Goal: Information Seeking & Learning: Find specific fact

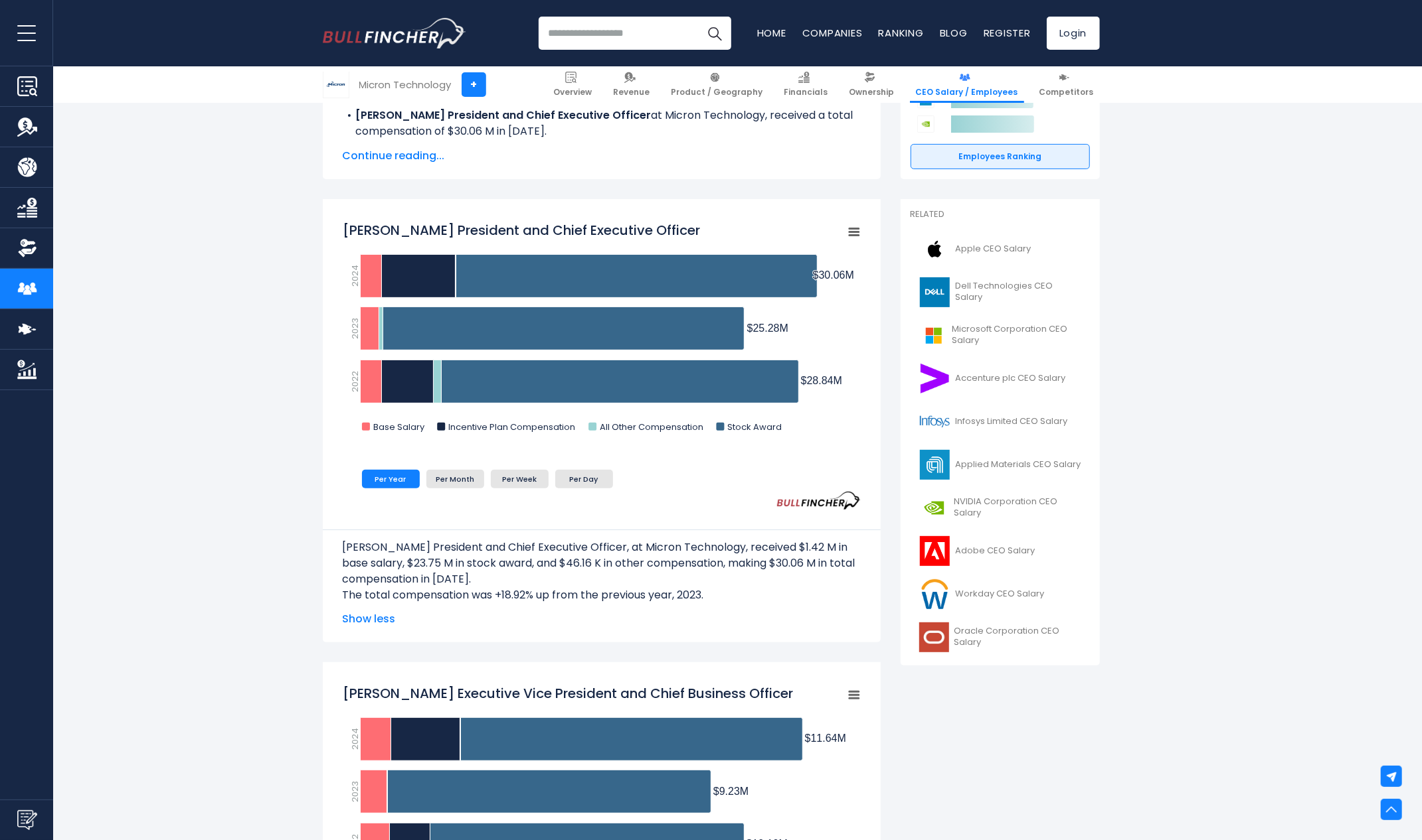
scroll to position [176, 0]
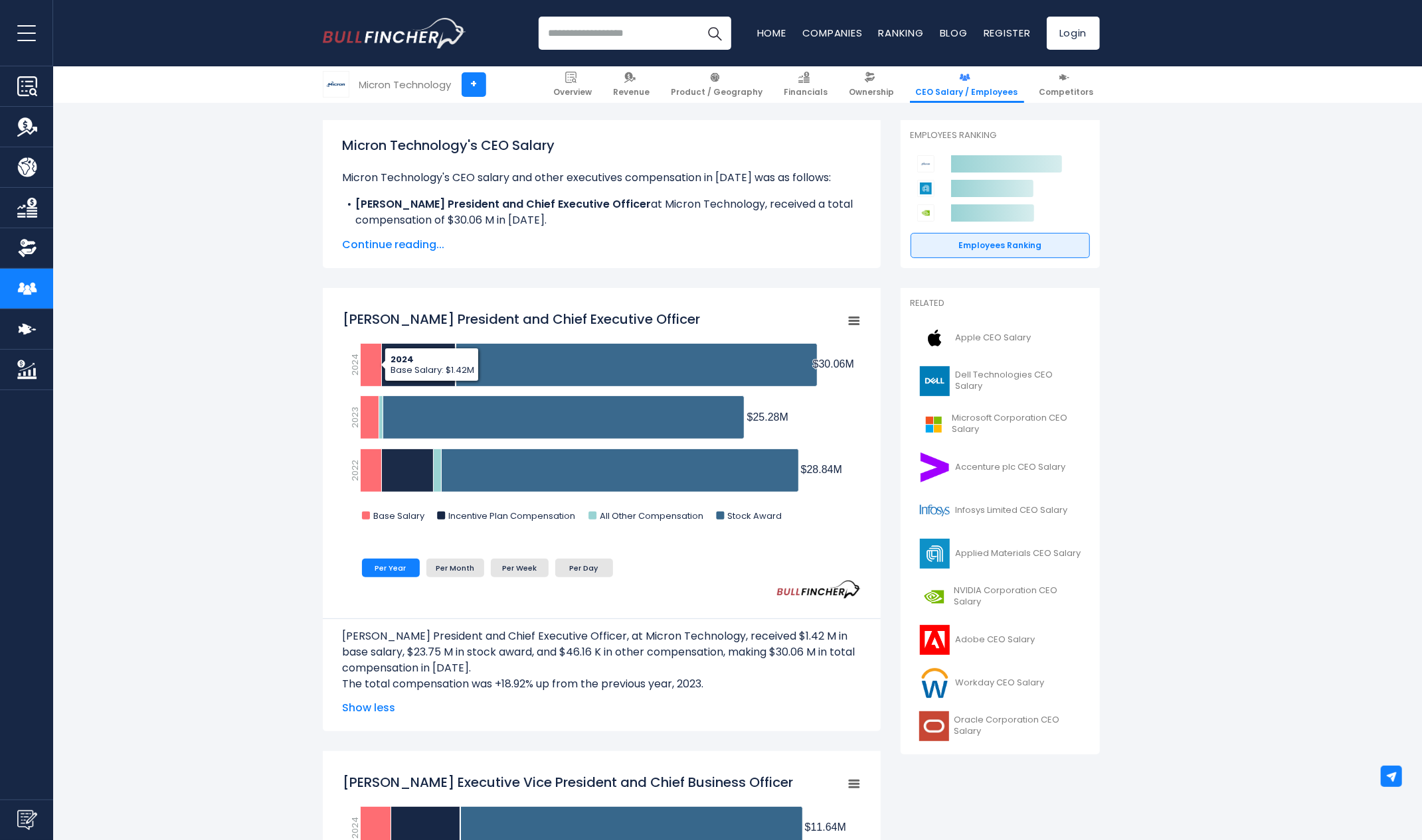
click at [971, 333] on span "Apple CEO Salary" at bounding box center [993, 338] width 76 height 11
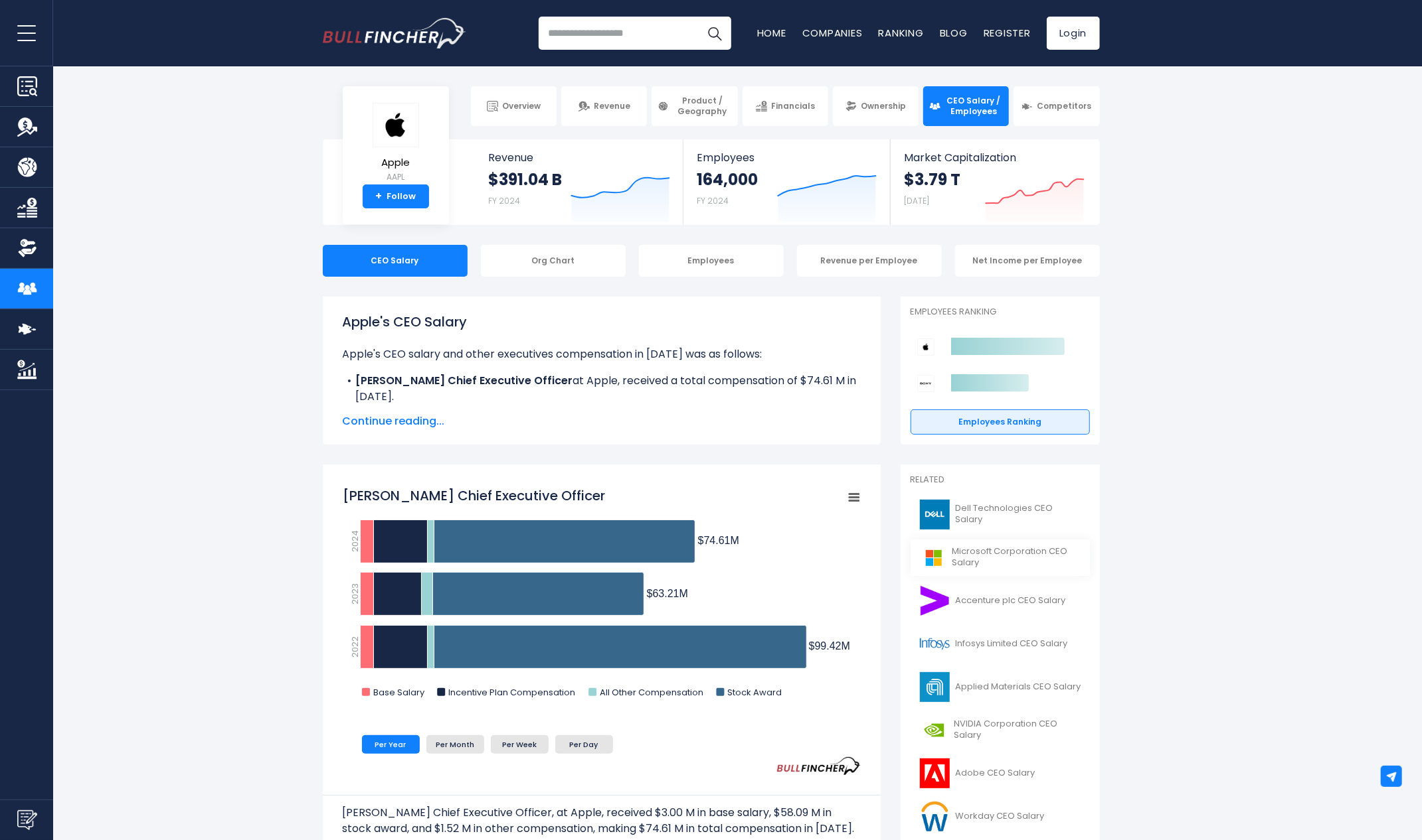
click at [993, 550] on span "Microsoft Corporation CEO Salary" at bounding box center [1017, 557] width 129 height 23
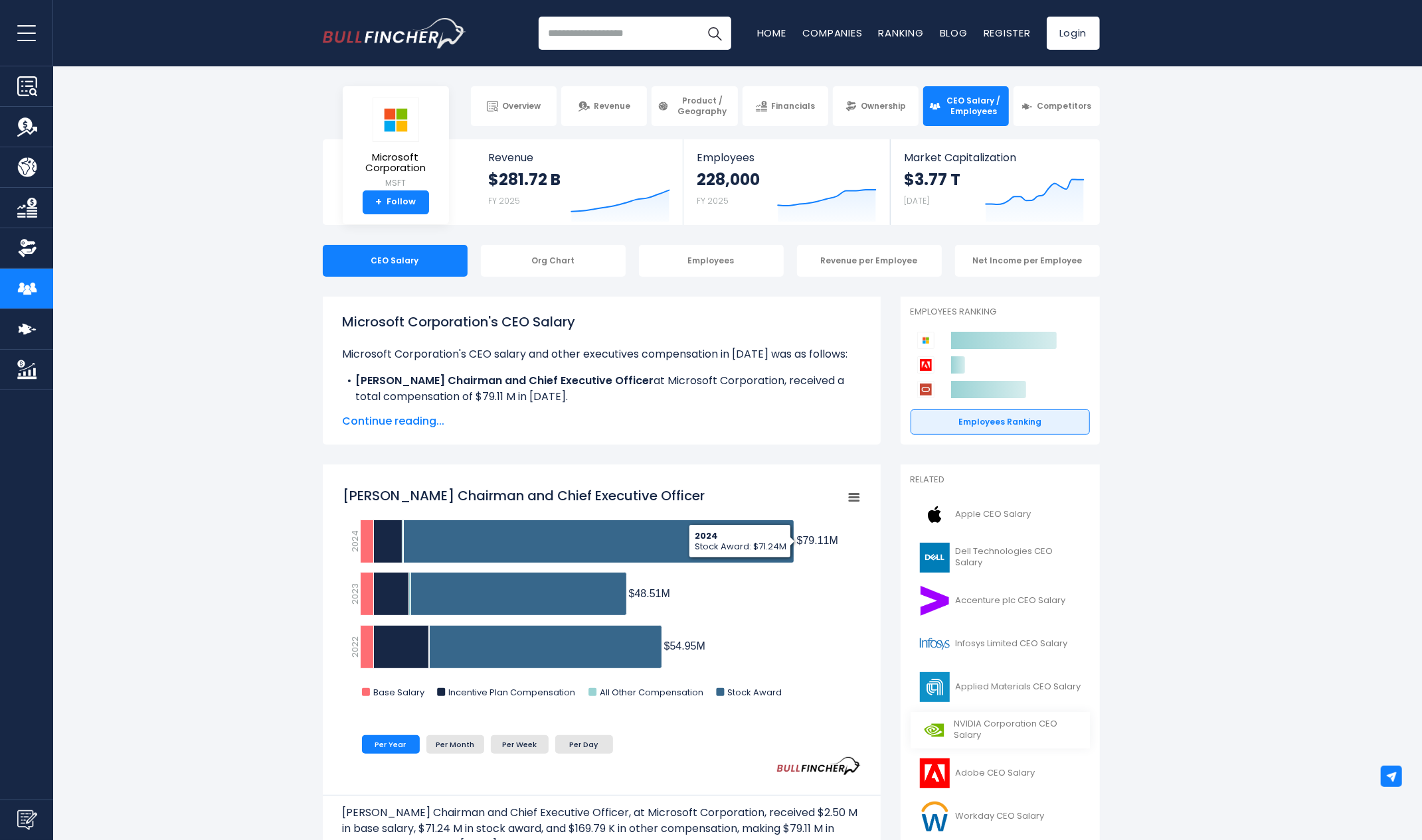
click at [1000, 726] on span "NVIDIA Corporation CEO Salary" at bounding box center [1018, 730] width 128 height 23
